Goal: Information Seeking & Learning: Learn about a topic

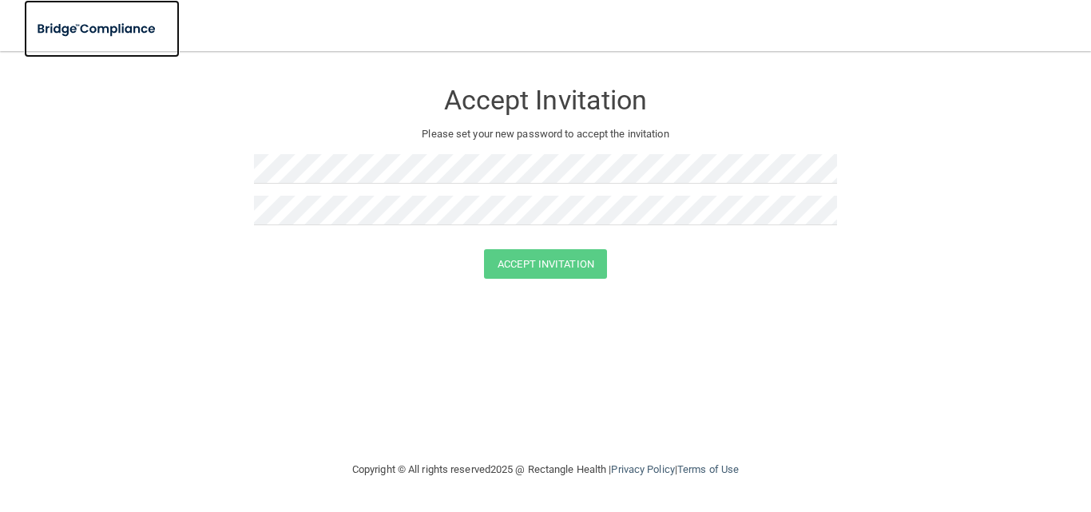
click at [145, 28] on img at bounding box center [97, 29] width 147 height 33
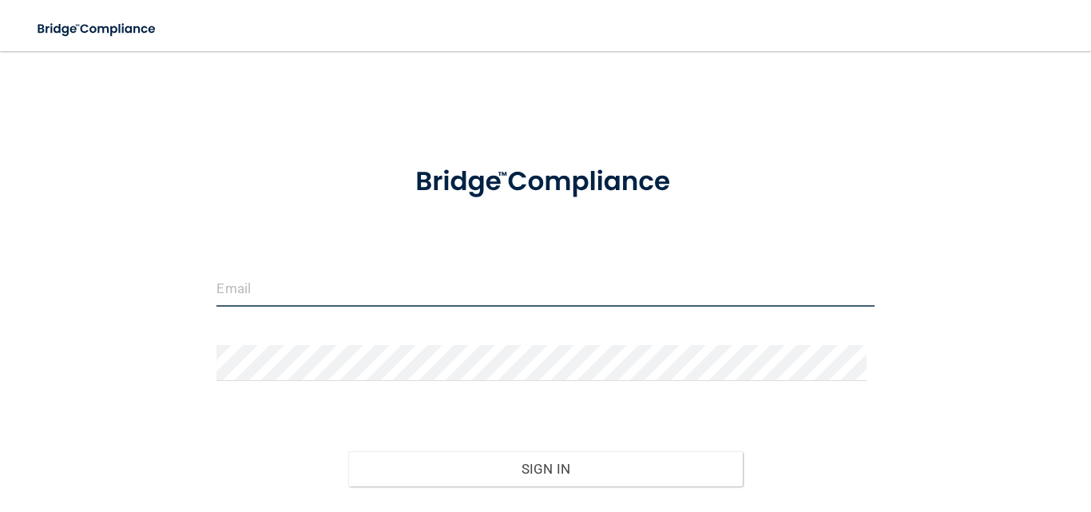
click at [384, 279] on input "email" at bounding box center [546, 289] width 658 height 36
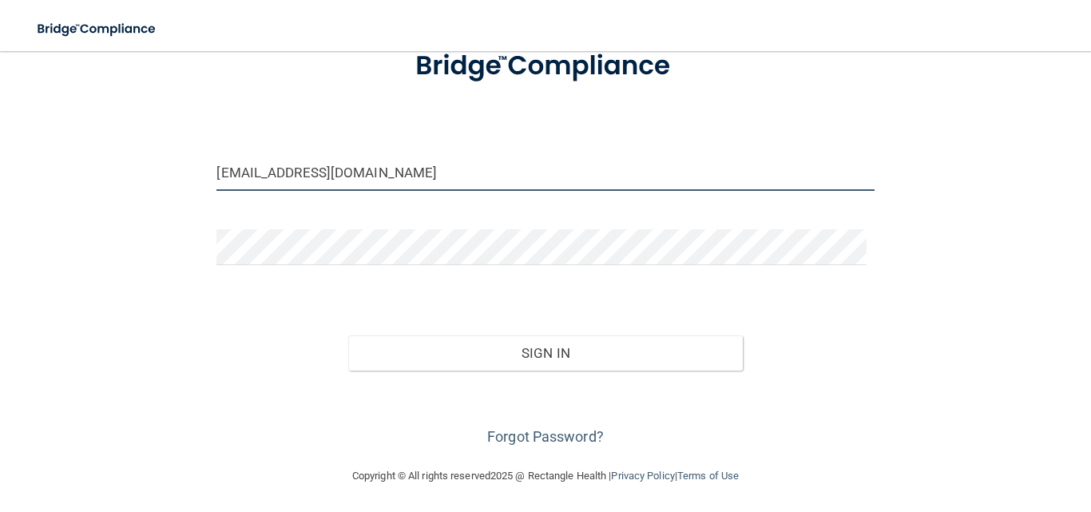
scroll to position [117, 0]
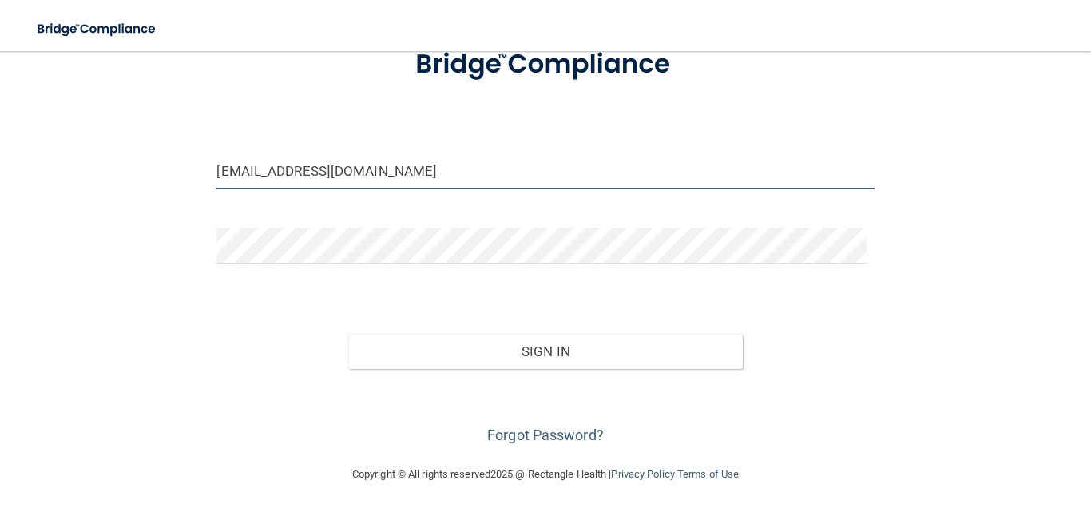
type input "[EMAIL_ADDRESS][DOMAIN_NAME]"
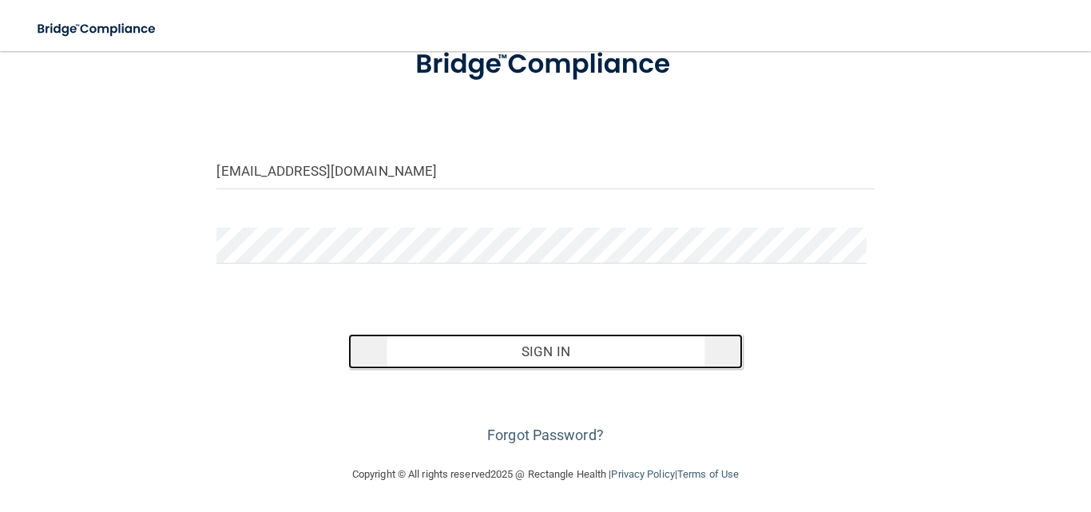
click at [539, 349] on button "Sign In" at bounding box center [545, 351] width 395 height 35
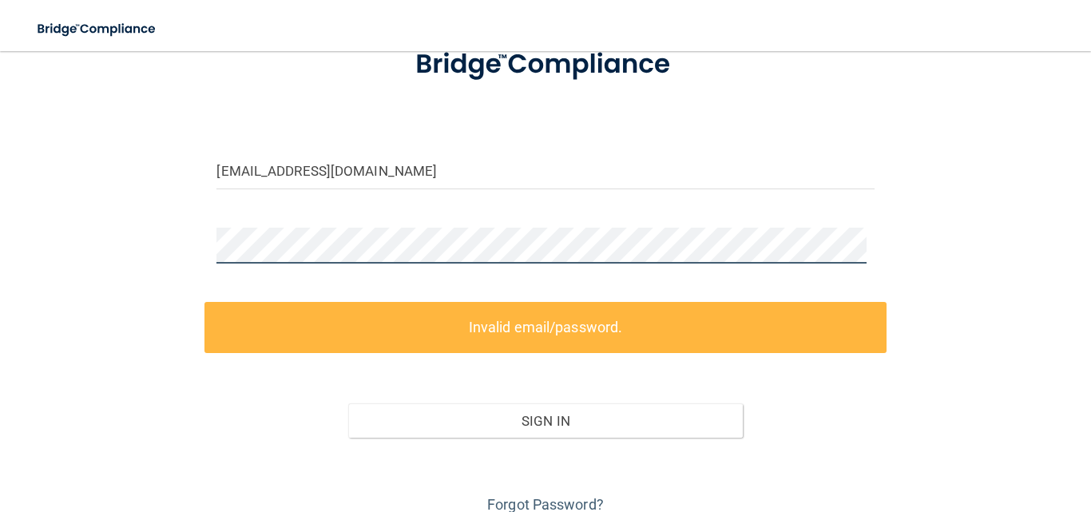
click at [157, 234] on div "[EMAIL_ADDRESS][DOMAIN_NAME] Invalid email/password. You don't have permission …" at bounding box center [545, 234] width 1027 height 568
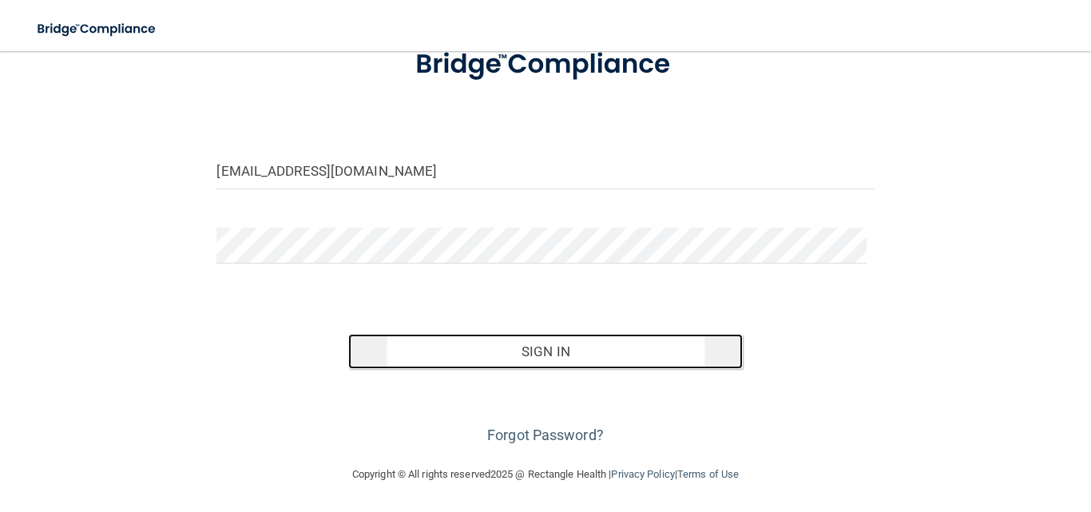
click at [519, 341] on button "Sign In" at bounding box center [545, 351] width 395 height 35
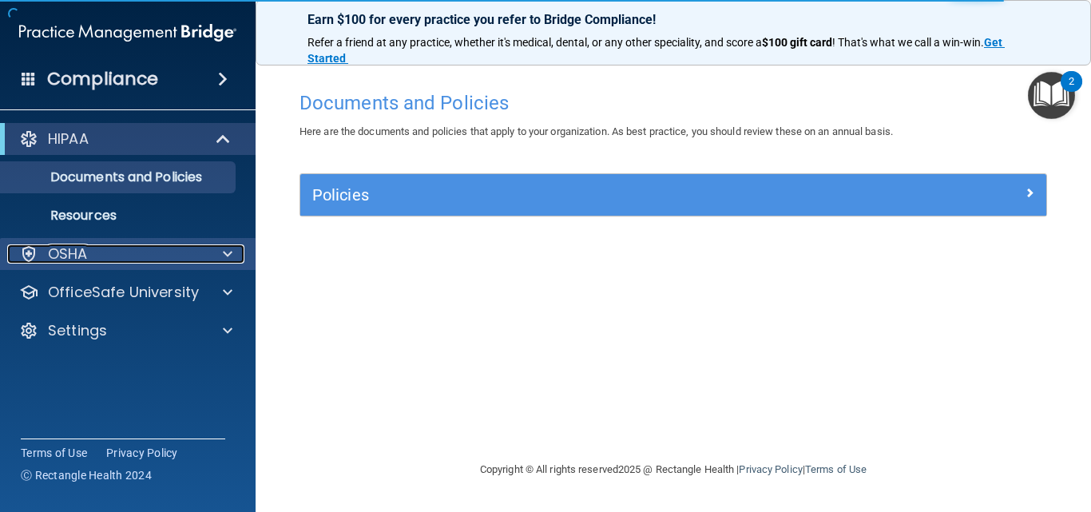
click at [144, 257] on div "OSHA" at bounding box center [106, 253] width 198 height 19
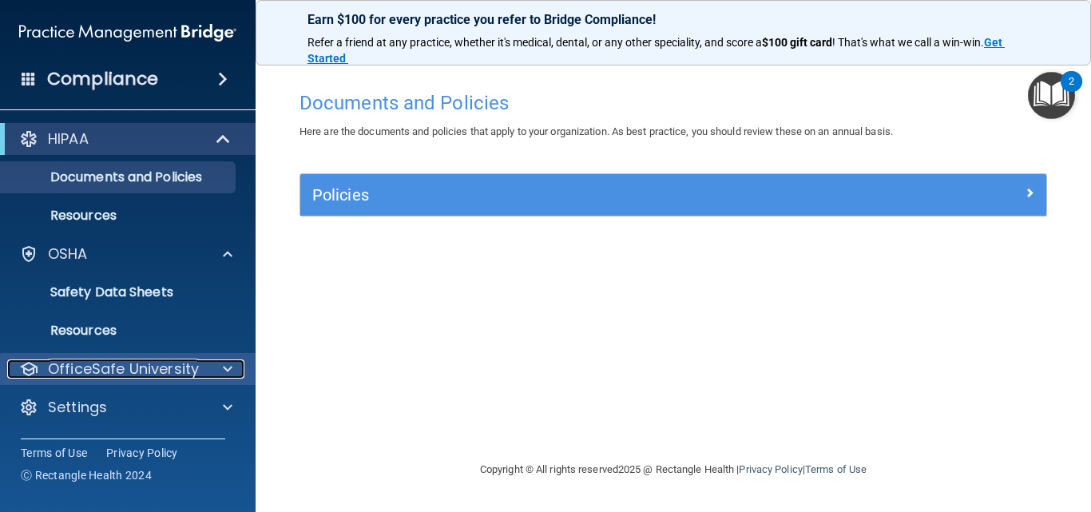
click at [161, 364] on p "OfficeSafe University" at bounding box center [123, 369] width 151 height 19
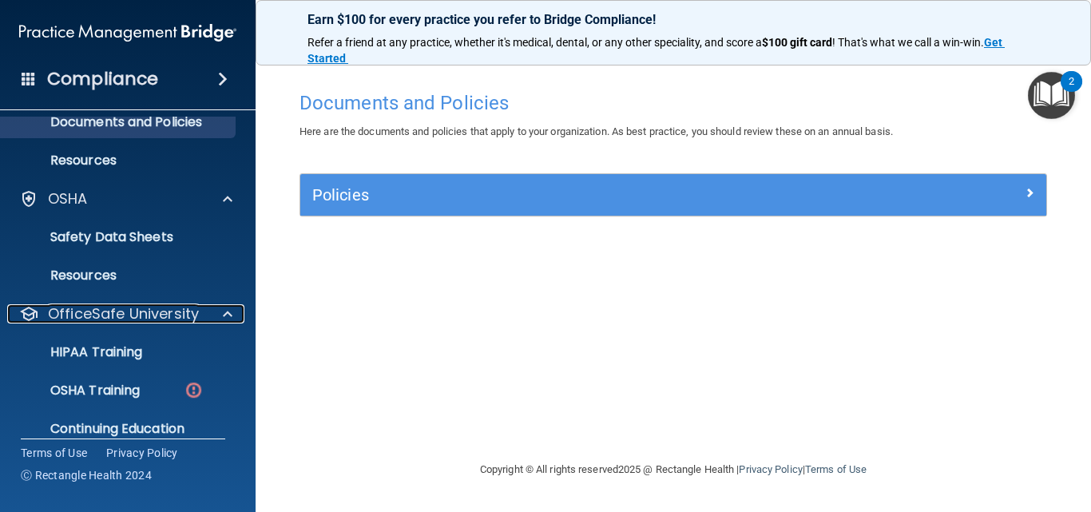
scroll to position [113, 0]
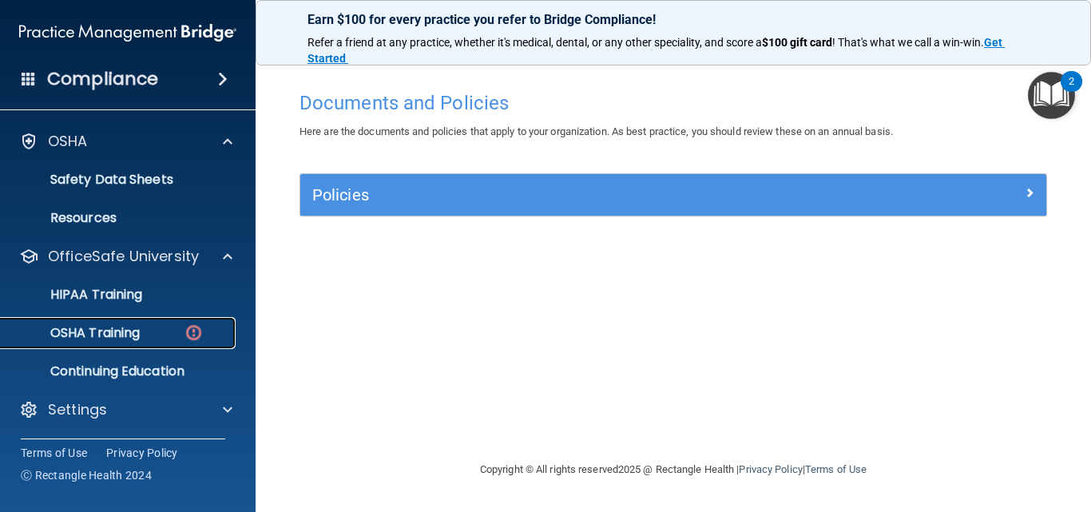
click at [140, 336] on p "OSHA Training" at bounding box center [74, 333] width 129 height 16
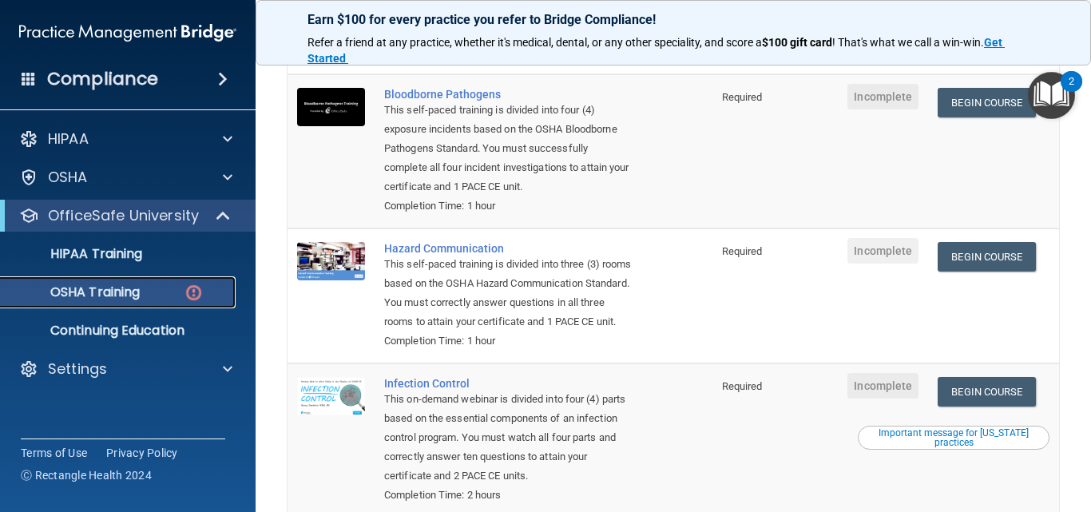
scroll to position [15, 0]
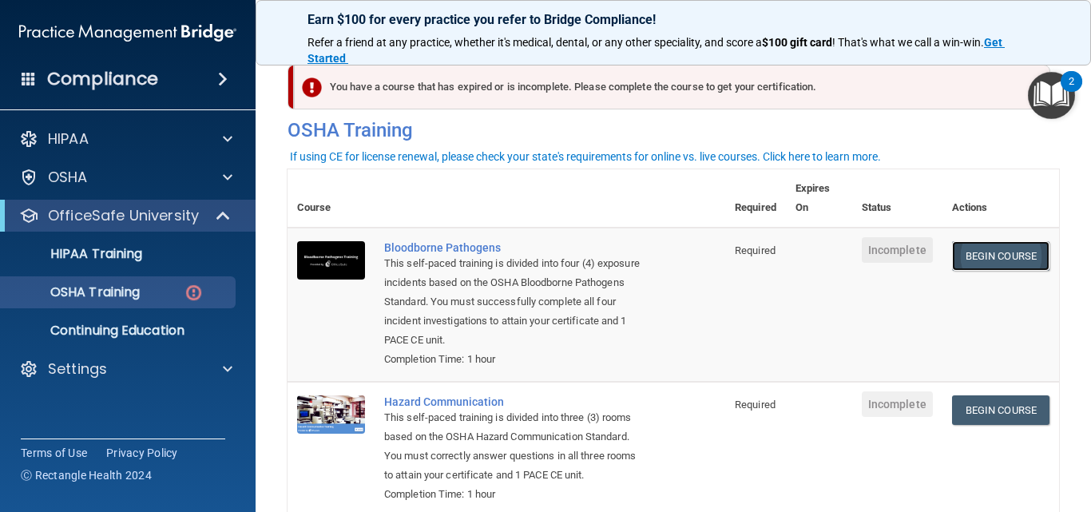
click at [997, 252] on link "Begin Course" at bounding box center [1000, 256] width 97 height 30
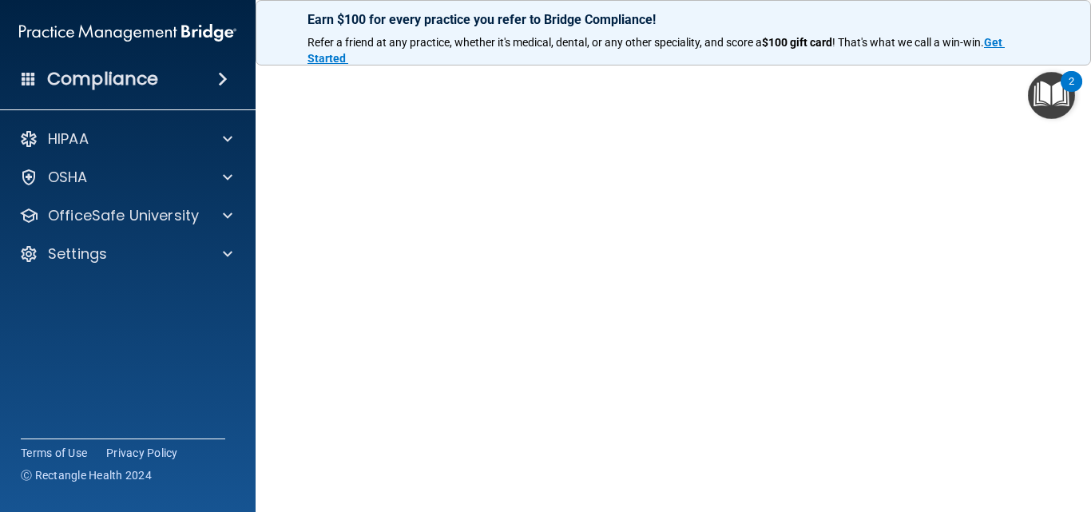
scroll to position [53, 0]
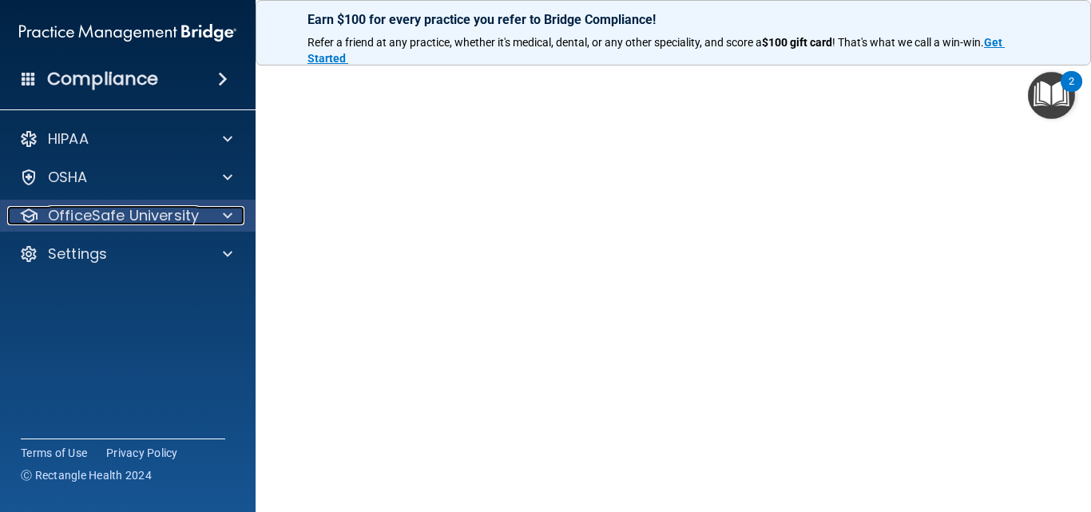
click at [192, 218] on p "OfficeSafe University" at bounding box center [123, 215] width 151 height 19
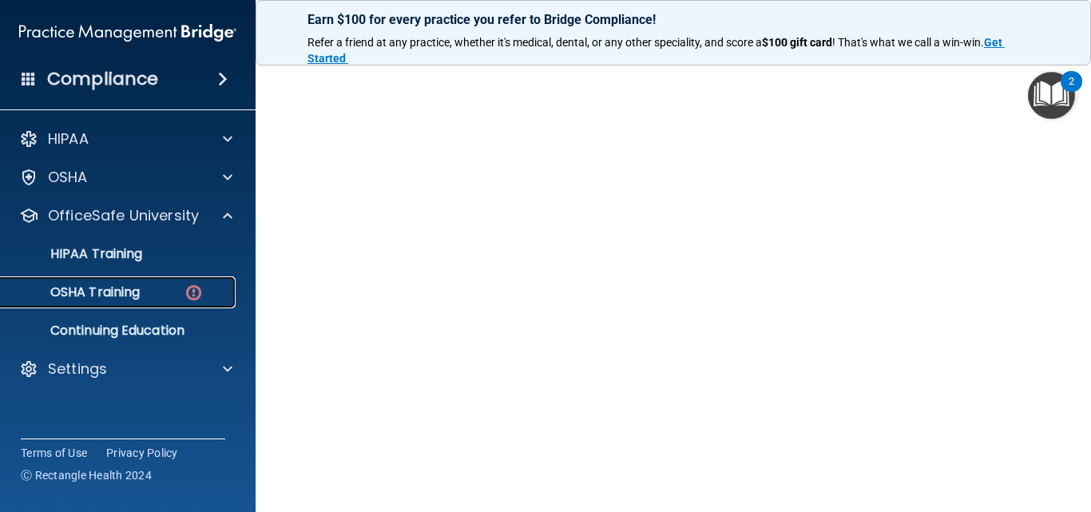
click at [187, 296] on img at bounding box center [194, 293] width 20 height 20
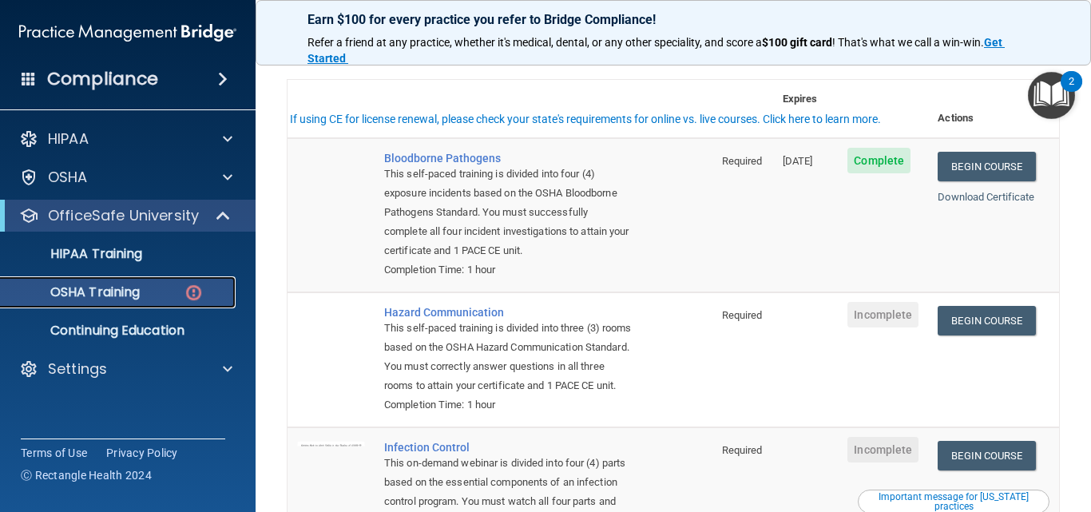
scroll to position [133, 0]
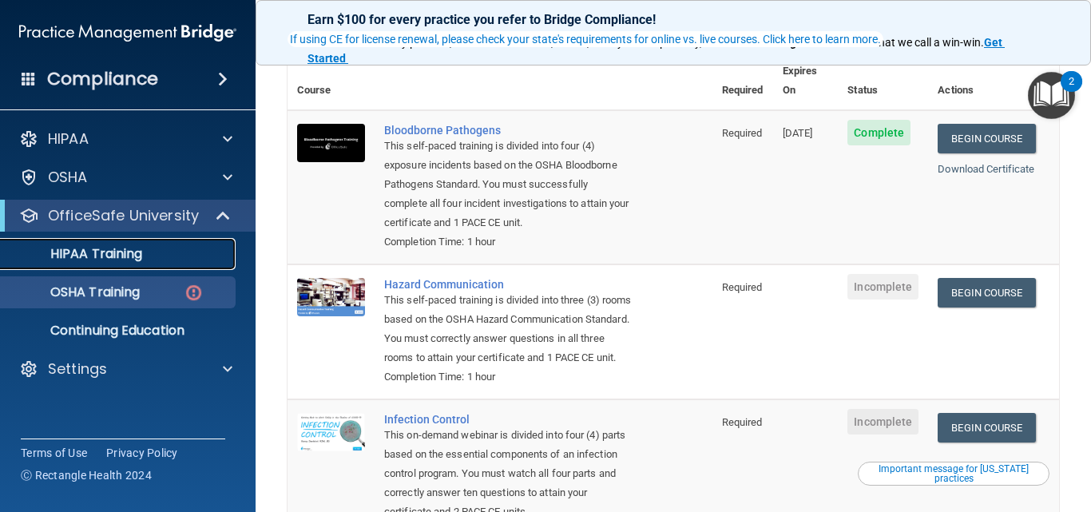
click at [129, 252] on p "HIPAA Training" at bounding box center [76, 254] width 132 height 16
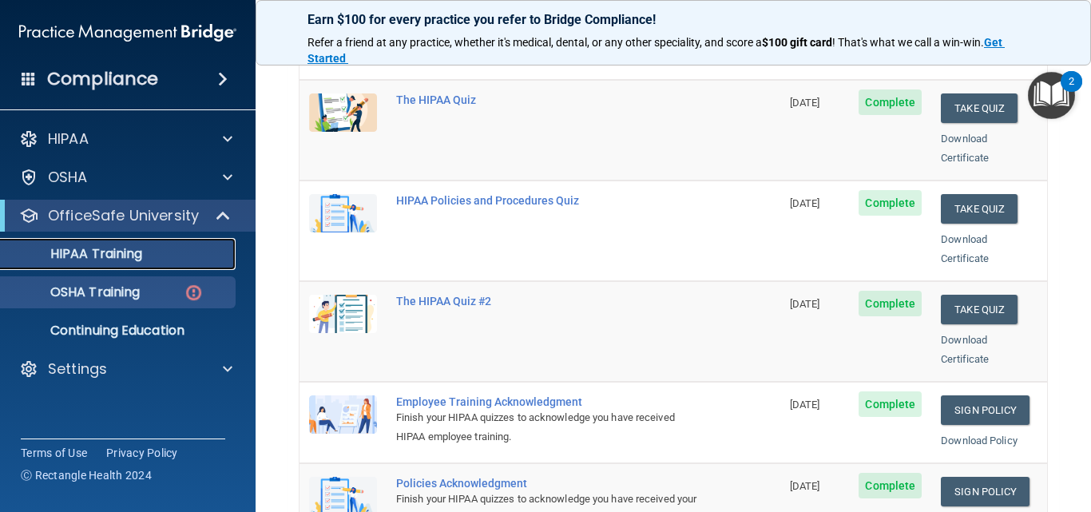
scroll to position [213, 0]
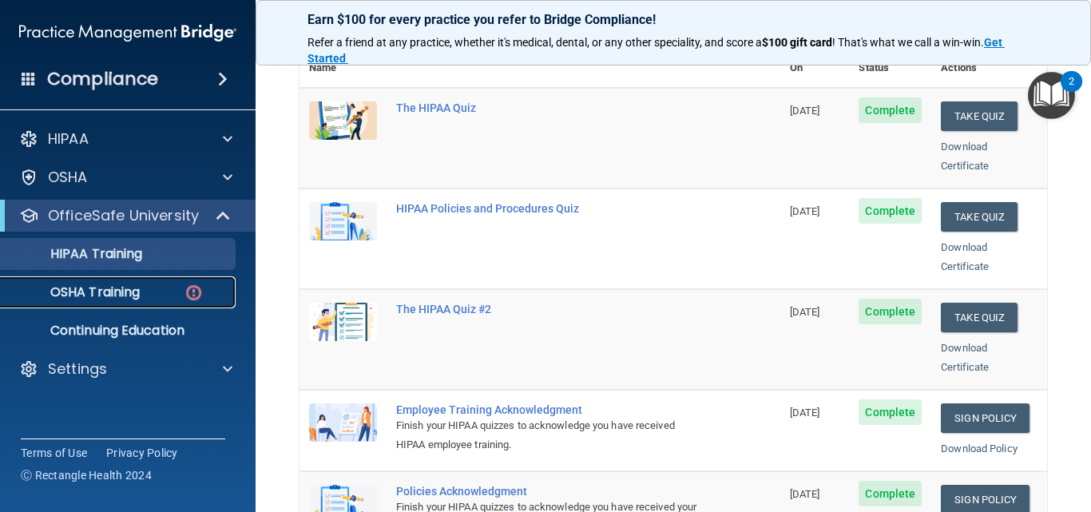
click at [129, 292] on p "OSHA Training" at bounding box center [74, 292] width 129 height 16
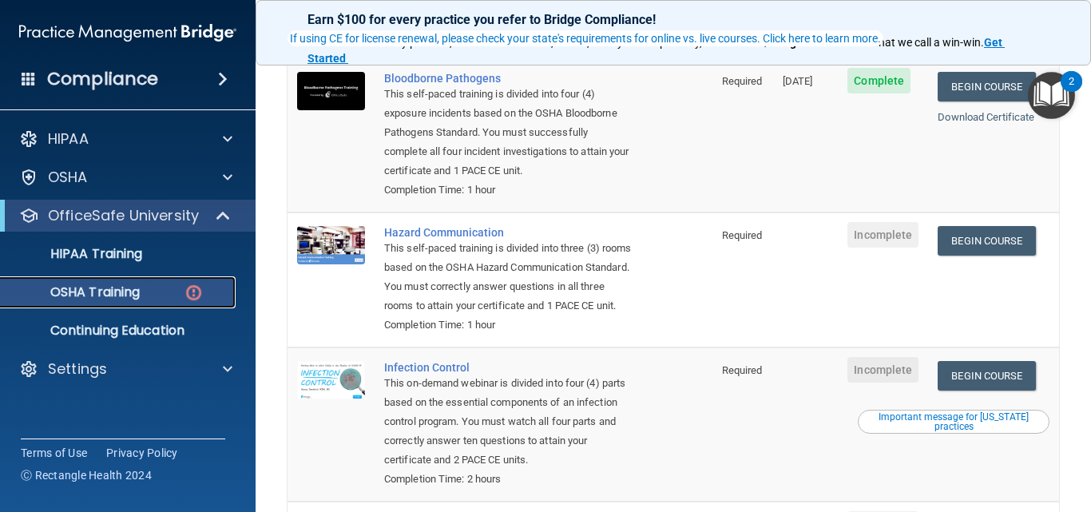
scroll to position [213, 0]
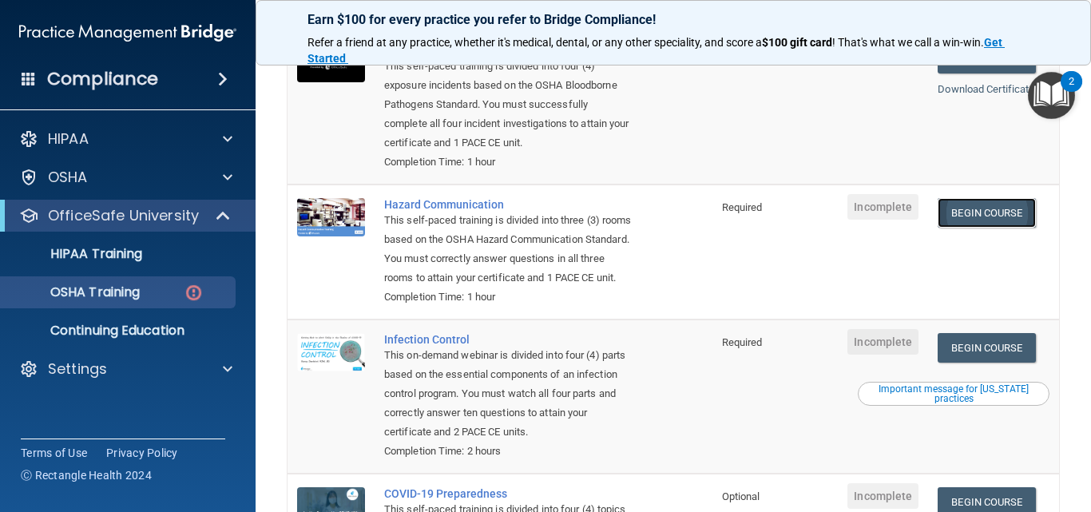
click at [1023, 220] on link "Begin Course" at bounding box center [986, 213] width 97 height 30
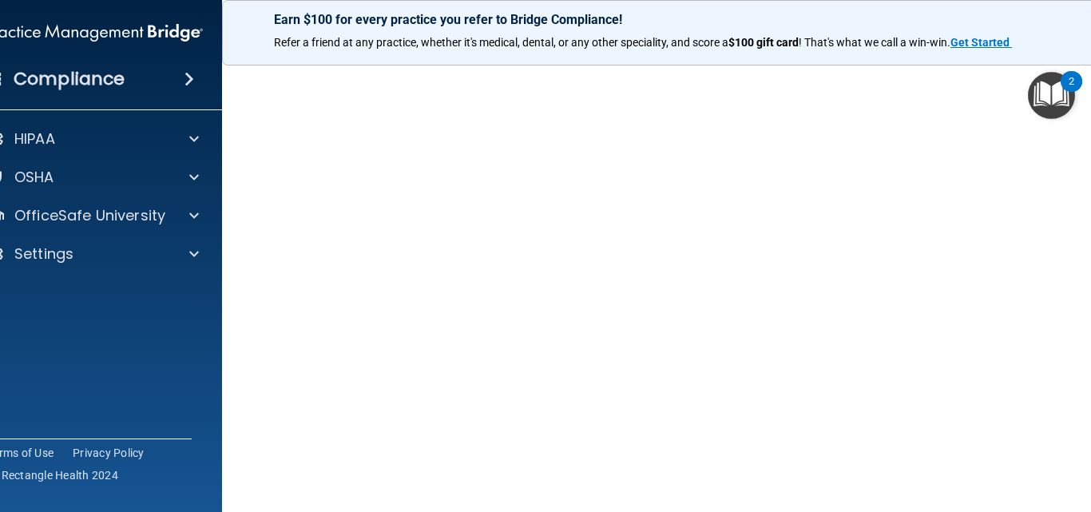
scroll to position [89, 0]
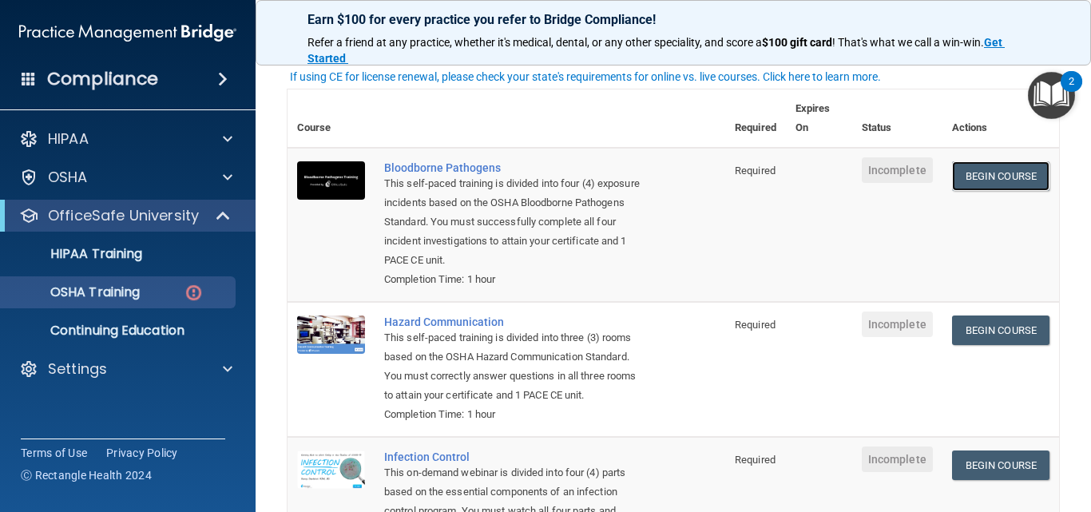
scroll to position [175, 0]
